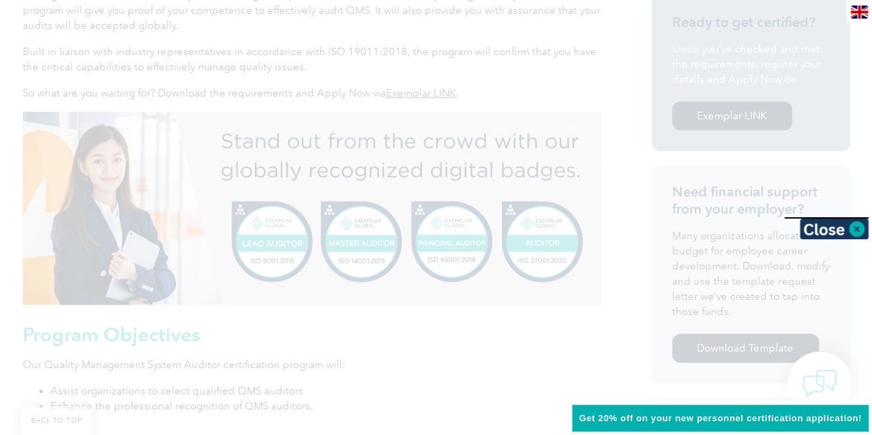
scroll to position [454, 0]
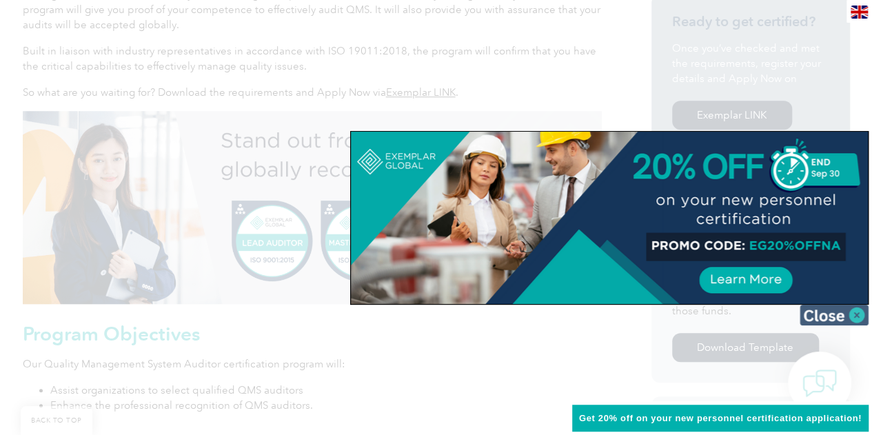
click at [830, 311] on img at bounding box center [834, 315] width 69 height 21
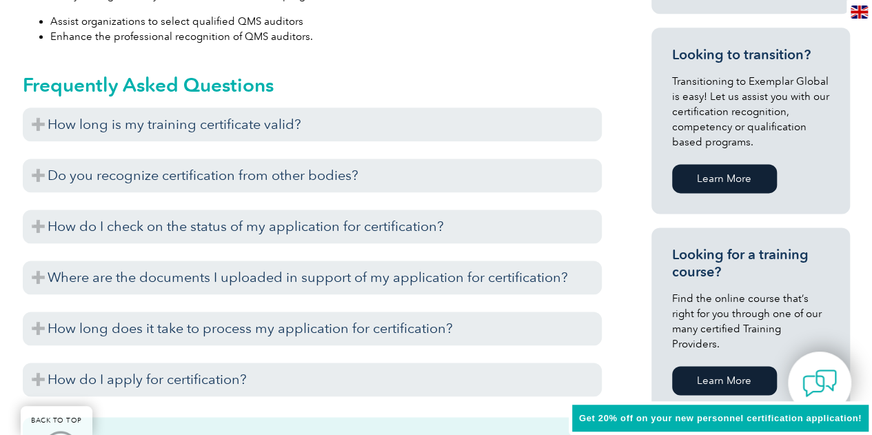
scroll to position [827, 0]
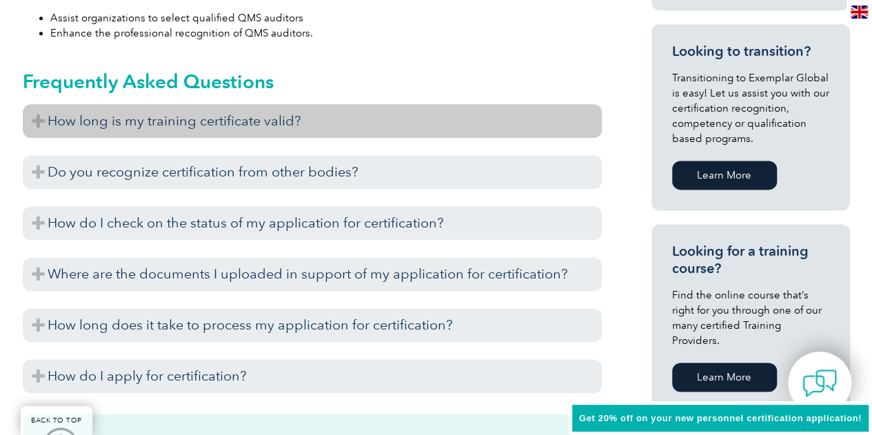
click at [41, 122] on h3 "How long is my training certificate valid?" at bounding box center [312, 121] width 579 height 34
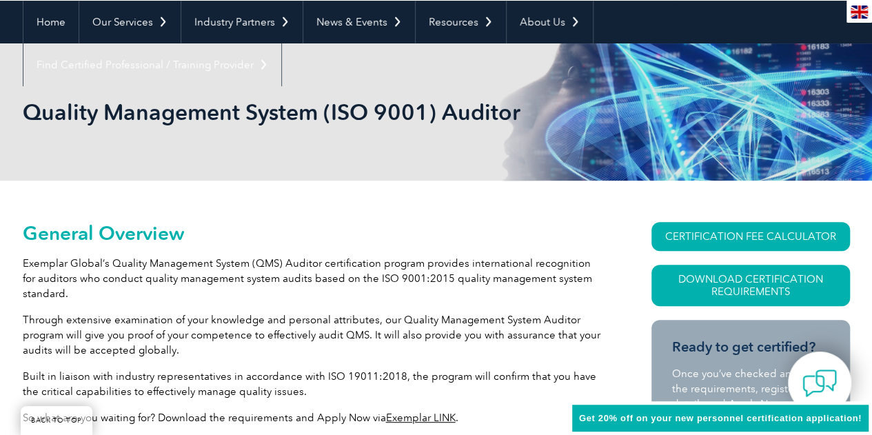
scroll to position [117, 0]
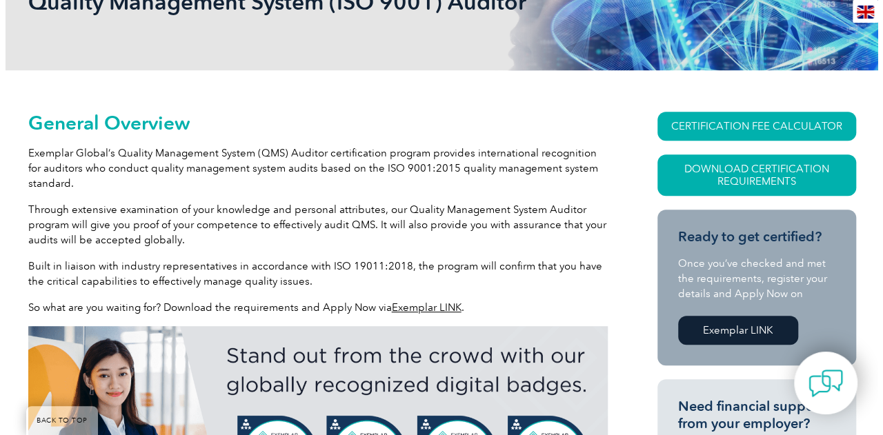
scroll to position [241, 0]
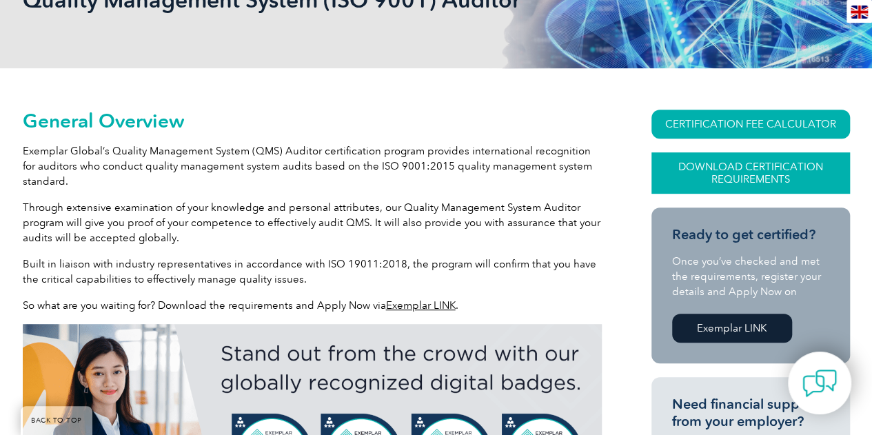
click at [703, 162] on link "Download Certification Requirements" at bounding box center [751, 172] width 199 height 41
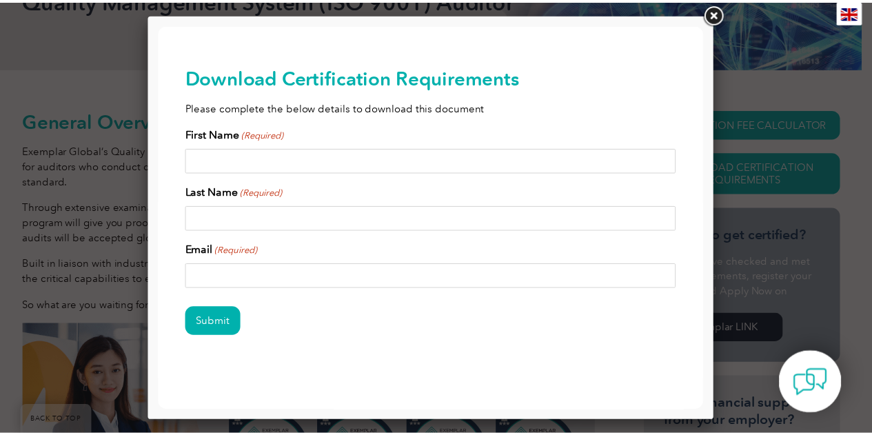
scroll to position [8, 0]
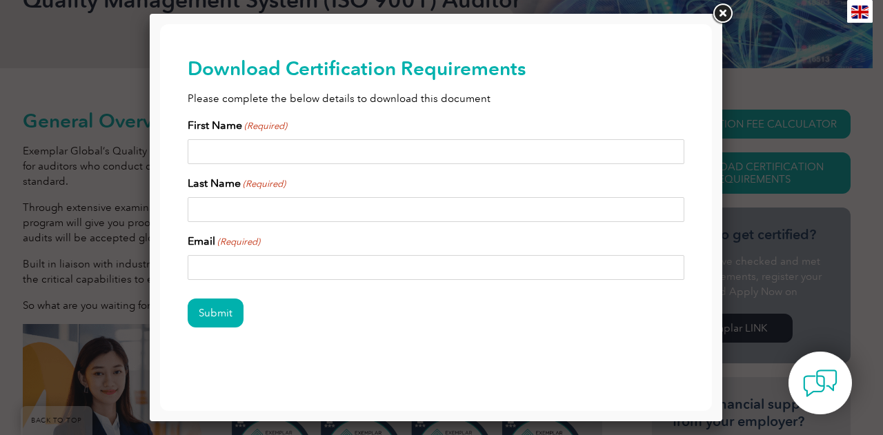
click at [721, 12] on link at bounding box center [722, 13] width 25 height 25
